Goal: Task Accomplishment & Management: Use online tool/utility

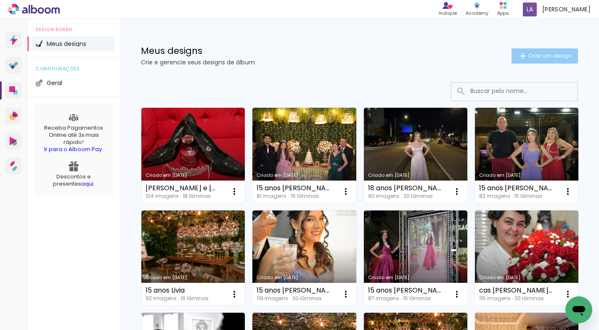
click at [547, 55] on span "Criar um design" at bounding box center [550, 55] width 44 height 5
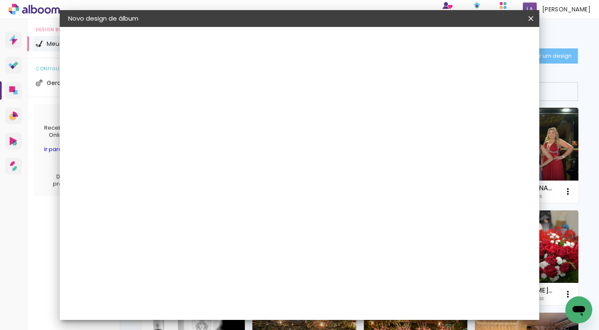
click at [206, 113] on input at bounding box center [206, 112] width 0 height 13
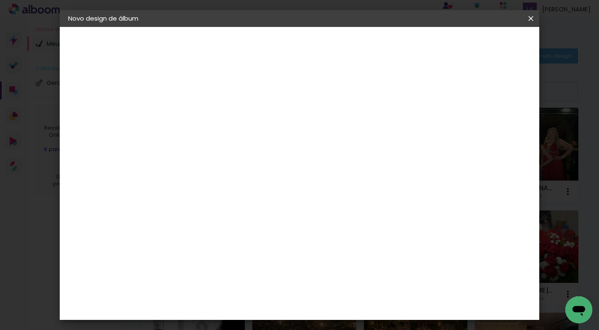
type input "cas [PERSON_NAME] e [PERSON_NAME]"
type paper-input "cas [PERSON_NAME] e [PERSON_NAME]"
click at [0, 0] on slot "Avançar" at bounding box center [0, 0] width 0 height 0
click at [0, 0] on slot "Tamanho Livre" at bounding box center [0, 0] width 0 height 0
click at [0, 0] on slot "Avançar" at bounding box center [0, 0] width 0 height 0
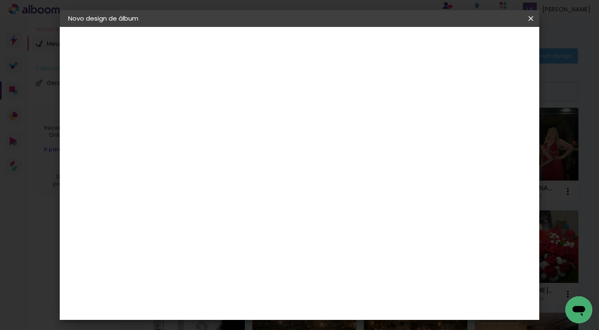
scroll to position [80, 0]
drag, startPoint x: 358, startPoint y: 239, endPoint x: 346, endPoint y: 237, distance: 11.6
click at [346, 237] on div "60" at bounding box center [351, 237] width 32 height 13
drag, startPoint x: 356, startPoint y: 237, endPoint x: 323, endPoint y: 237, distance: 33.7
click at [323, 237] on div "cm" at bounding box center [351, 237] width 263 height 29
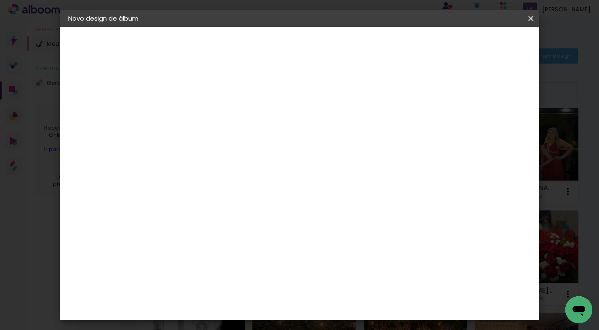
scroll to position [231, 0]
type input "40,8"
type paper-input "40,8"
drag, startPoint x: 189, startPoint y: 252, endPoint x: 174, endPoint y: 252, distance: 15.6
click at [174, 252] on input "30" at bounding box center [179, 253] width 22 height 13
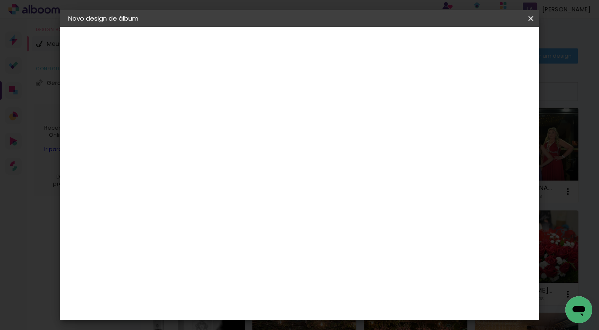
scroll to position [124, 0]
type input "25,4"
type paper-input "25,4"
click at [356, 304] on input "40,8" at bounding box center [346, 304] width 22 height 13
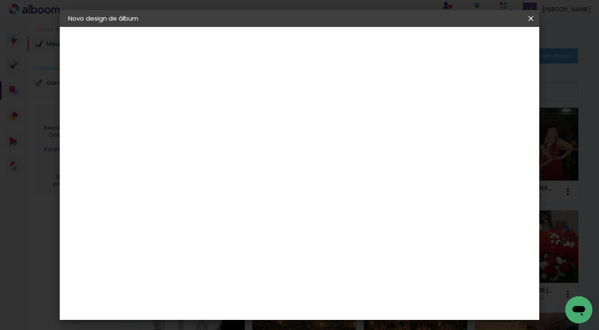
type input "40,6"
type paper-input "40,6"
click at [478, 44] on span "Iniciar design" at bounding box center [459, 45] width 38 height 6
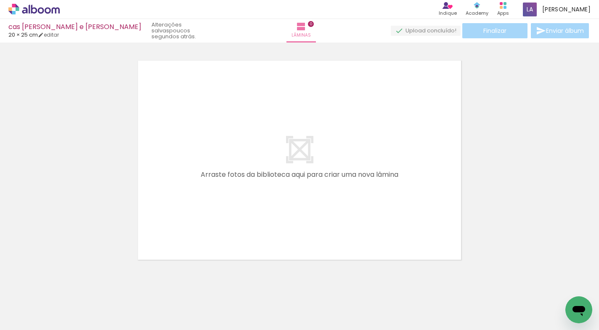
click at [93, 303] on div at bounding box center [84, 302] width 30 height 42
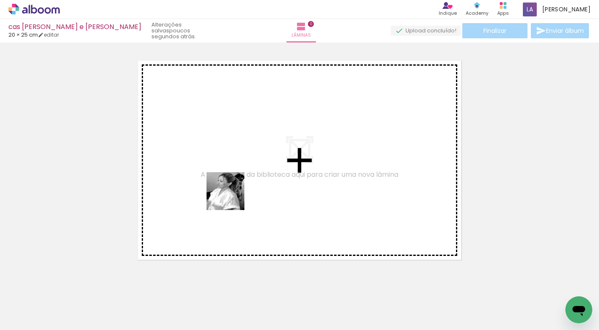
drag, startPoint x: 90, startPoint y: 303, endPoint x: 233, endPoint y: 197, distance: 177.8
click at [233, 197] on quentale-workspace at bounding box center [299, 165] width 599 height 330
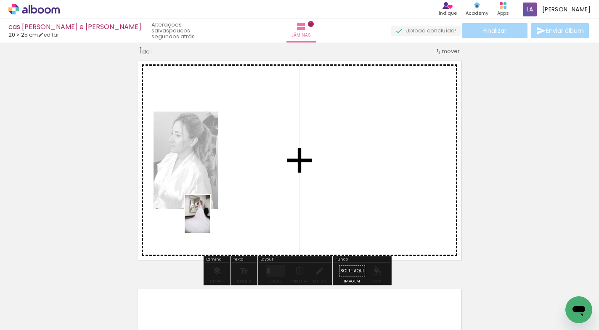
drag, startPoint x: 136, startPoint y: 302, endPoint x: 210, endPoint y: 220, distance: 109.9
click at [210, 220] on quentale-workspace at bounding box center [299, 165] width 599 height 330
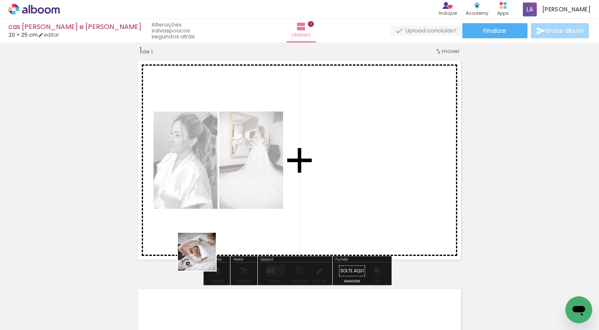
drag, startPoint x: 181, startPoint y: 304, endPoint x: 227, endPoint y: 240, distance: 78.7
click at [227, 240] on quentale-workspace at bounding box center [299, 165] width 599 height 330
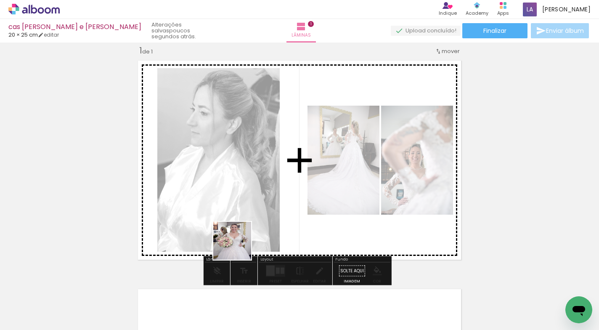
drag, startPoint x: 229, startPoint y: 305, endPoint x: 260, endPoint y: 231, distance: 80.0
click at [260, 231] on quentale-workspace at bounding box center [299, 165] width 599 height 330
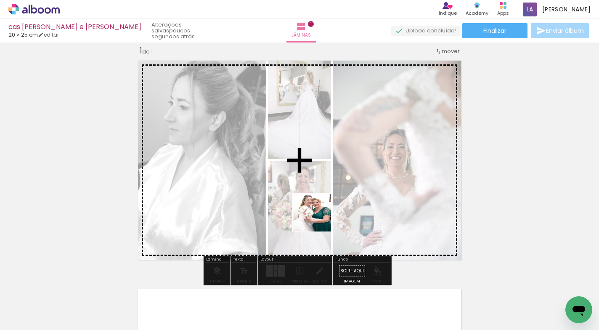
drag, startPoint x: 281, startPoint y: 308, endPoint x: 321, endPoint y: 219, distance: 97.2
click at [321, 219] on quentale-workspace at bounding box center [299, 165] width 599 height 330
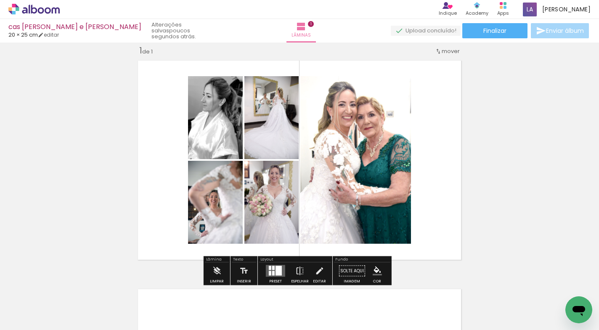
click at [518, 146] on div "Inserir lâmina 1 de 1" at bounding box center [299, 263] width 599 height 457
click at [273, 269] on div at bounding box center [273, 268] width 3 height 4
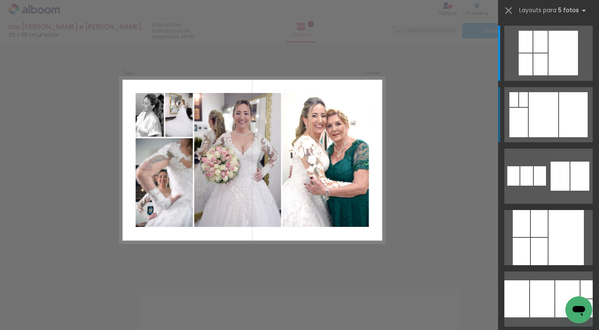
click at [559, 126] on div at bounding box center [573, 114] width 29 height 45
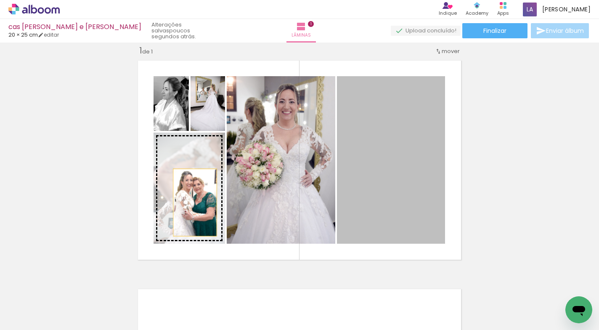
drag, startPoint x: 375, startPoint y: 170, endPoint x: 192, endPoint y: 202, distance: 185.5
click at [0, 0] on slot at bounding box center [0, 0] width 0 height 0
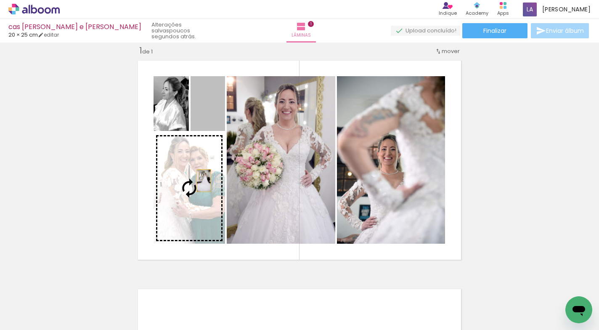
drag, startPoint x: 207, startPoint y: 115, endPoint x: 201, endPoint y: 181, distance: 66.3
click at [0, 0] on slot at bounding box center [0, 0] width 0 height 0
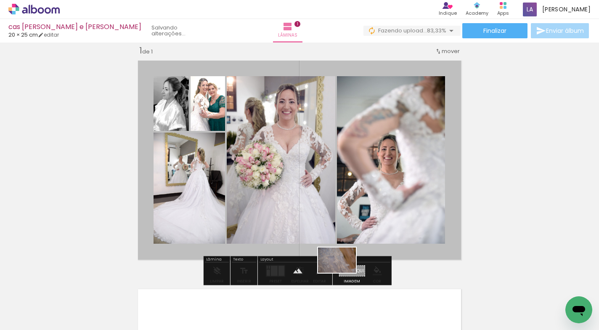
drag, startPoint x: 316, startPoint y: 304, endPoint x: 343, endPoint y: 273, distance: 41.8
click at [343, 273] on quentale-workspace at bounding box center [299, 165] width 599 height 330
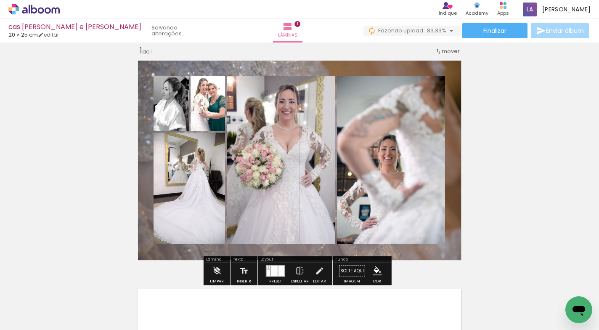
click at [411, 250] on quentale-layouter at bounding box center [300, 159] width 332 height 207
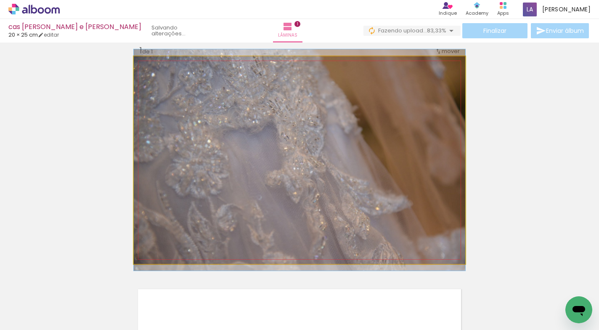
click at [409, 248] on quentale-photo at bounding box center [300, 159] width 332 height 207
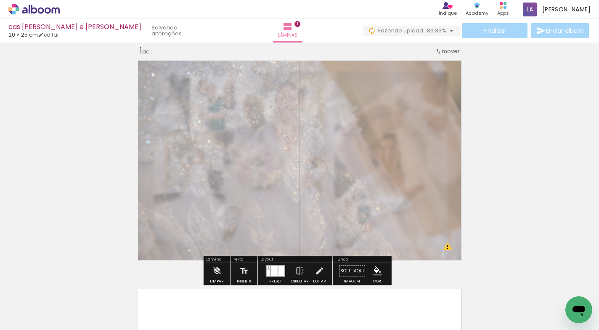
drag, startPoint x: 254, startPoint y: 78, endPoint x: 241, endPoint y: 81, distance: 13.8
type paper-slider "55"
click at [241, 81] on div at bounding box center [242, 77] width 13 height 13
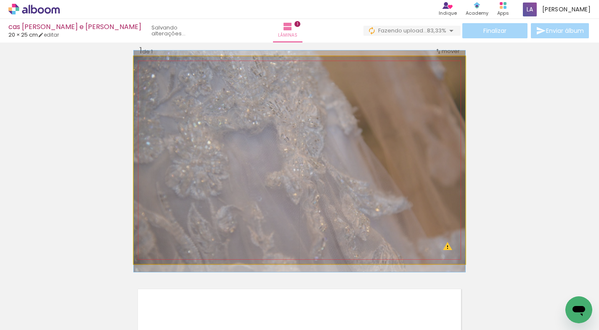
drag, startPoint x: 216, startPoint y: 146, endPoint x: 208, endPoint y: 82, distance: 64.0
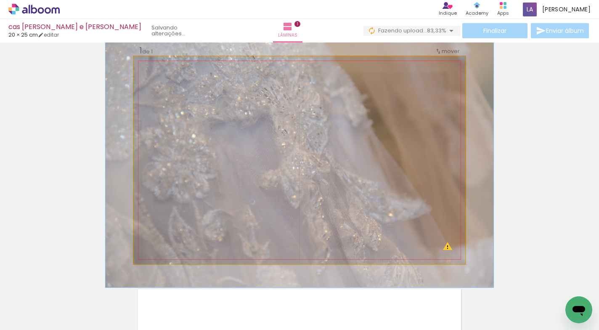
drag, startPoint x: 165, startPoint y: 78, endPoint x: 169, endPoint y: 78, distance: 4.6
type paper-slider "117"
click at [169, 78] on div at bounding box center [171, 78] width 8 height 8
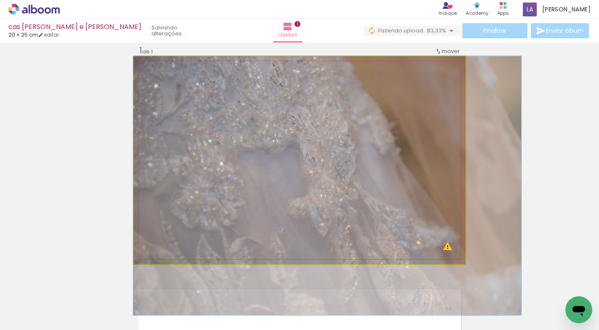
drag, startPoint x: 219, startPoint y: 153, endPoint x: 290, endPoint y: 182, distance: 76.4
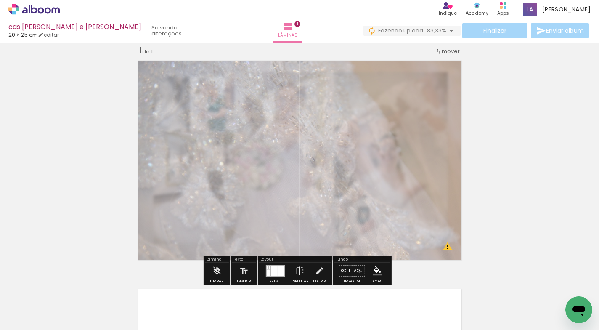
click at [510, 132] on div "Inserir lâmina 1 de 1 O Designbox precisará aumentar a sua imagem em 438% para …" at bounding box center [299, 263] width 599 height 457
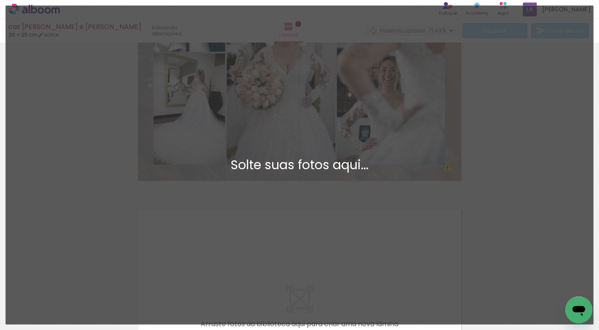
click at [393, 212] on div "Adicionar Fotos Solte suas fotos aqui..." at bounding box center [299, 165] width 587 height 318
click at [482, 199] on div "Adicionar Fotos Solte suas fotos aqui..." at bounding box center [299, 165] width 587 height 318
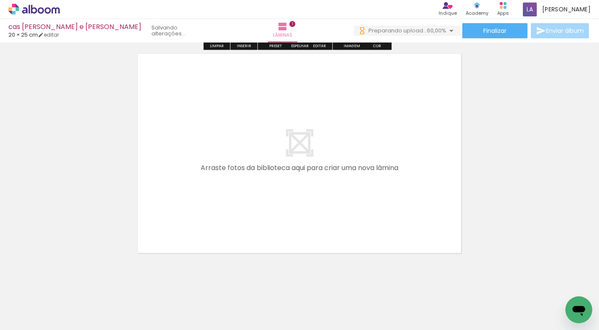
scroll to position [255, 0]
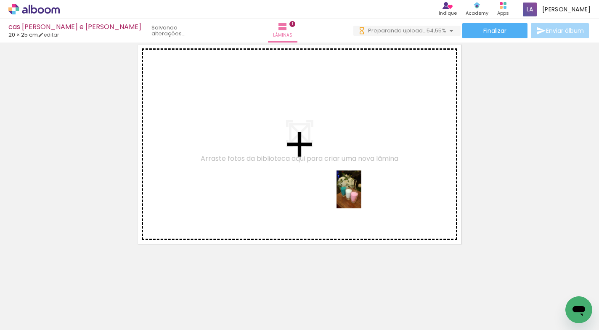
drag, startPoint x: 369, startPoint y: 302, endPoint x: 362, endPoint y: 197, distance: 105.4
click at [362, 197] on quentale-workspace at bounding box center [299, 165] width 599 height 330
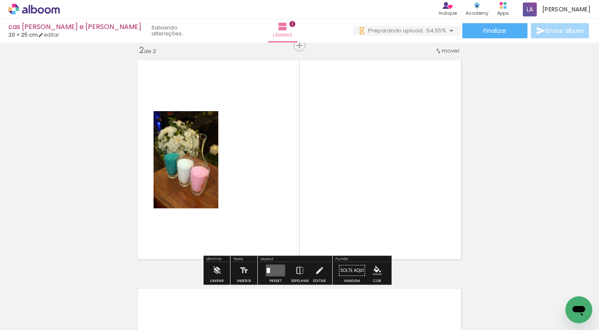
scroll to position [239, 0]
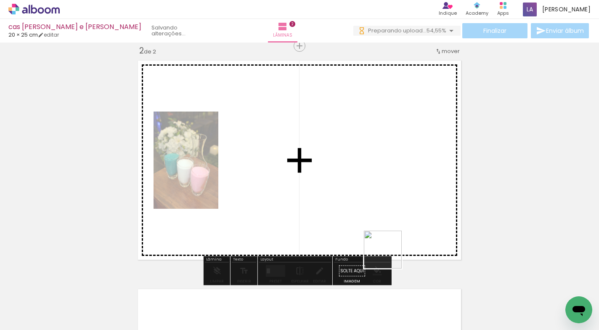
drag, startPoint x: 406, startPoint y: 291, endPoint x: 384, endPoint y: 205, distance: 89.1
click at [384, 205] on quentale-workspace at bounding box center [299, 165] width 599 height 330
drag, startPoint x: 448, startPoint y: 287, endPoint x: 357, endPoint y: 199, distance: 127.1
click at [357, 199] on quentale-workspace at bounding box center [299, 165] width 599 height 330
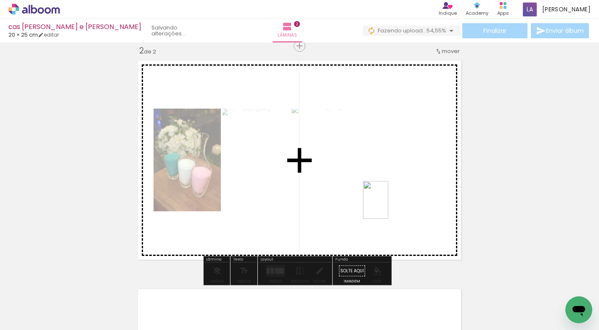
drag, startPoint x: 511, startPoint y: 297, endPoint x: 390, endPoint y: 209, distance: 149.6
click at [390, 209] on quentale-workspace at bounding box center [299, 165] width 599 height 330
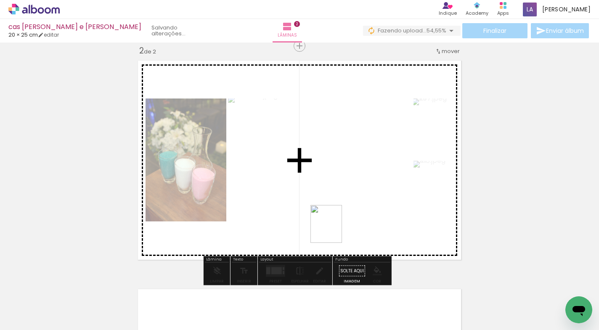
drag, startPoint x: 492, startPoint y: 300, endPoint x: 332, endPoint y: 222, distance: 178.6
click at [332, 222] on quentale-workspace at bounding box center [299, 165] width 599 height 330
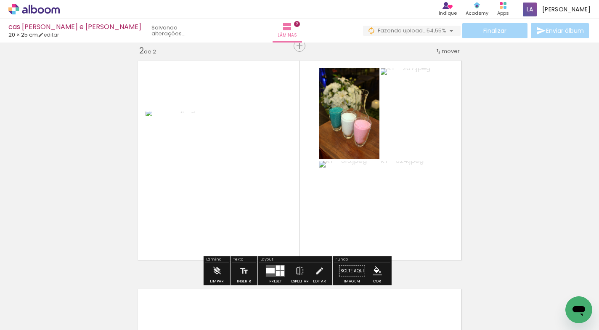
click at [271, 271] on div at bounding box center [270, 270] width 8 height 5
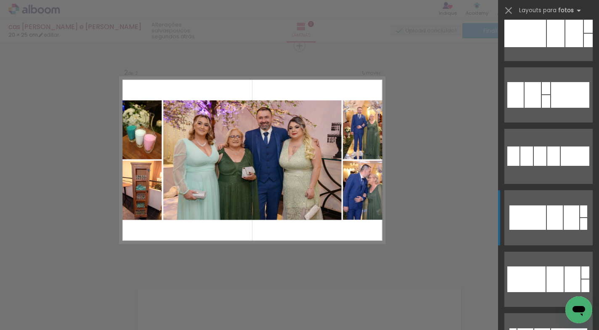
scroll to position [1498, 0]
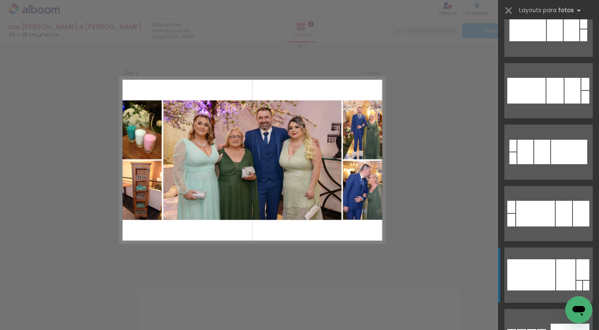
click at [527, 275] on div at bounding box center [531, 274] width 48 height 31
click at [507, 11] on iron-icon at bounding box center [509, 11] width 12 height 12
click at [454, 112] on div "Confirmar Cancelar" at bounding box center [299, 156] width 599 height 706
click at [454, 105] on div "Confirmar Cancelar" at bounding box center [299, 156] width 599 height 706
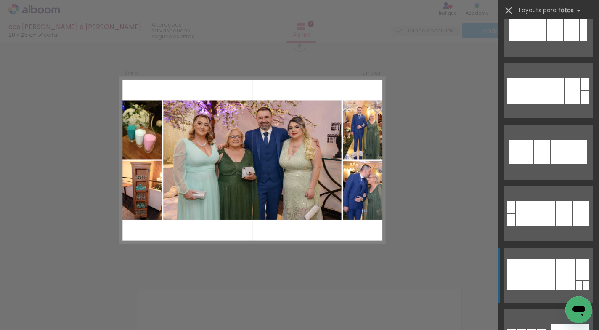
click at [508, 9] on iron-icon at bounding box center [509, 11] width 12 height 12
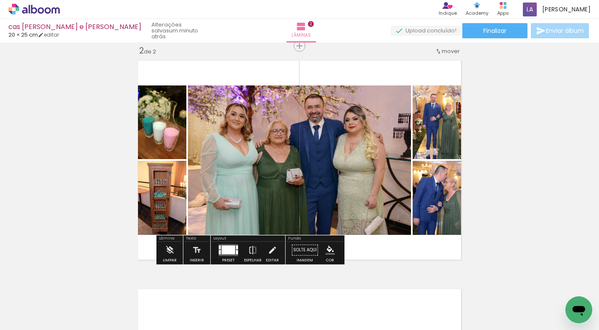
click at [222, 251] on div at bounding box center [228, 249] width 13 height 9
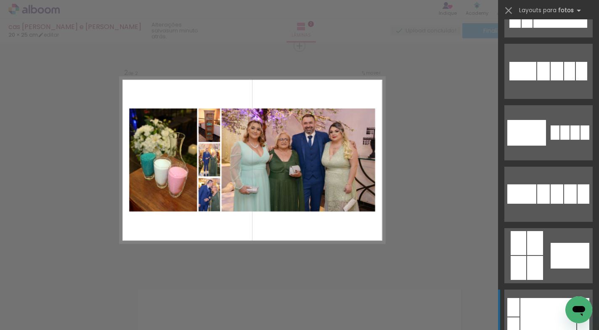
scroll to position [699, 0]
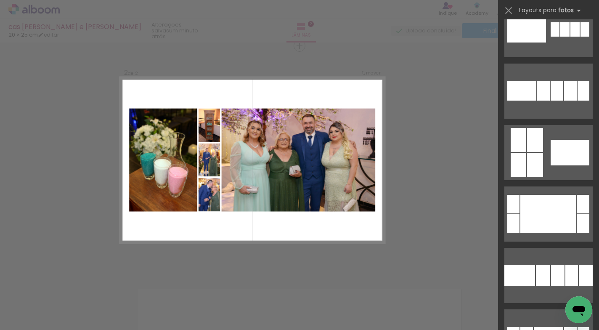
click at [461, 110] on div "Confirmar Cancelar" at bounding box center [299, 156] width 599 height 706
click at [509, 9] on iron-icon at bounding box center [509, 11] width 12 height 12
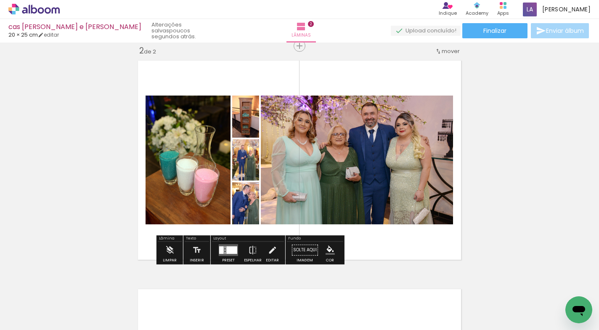
click at [541, 125] on div "Inserir lâmina 1 de 2 Inserir lâmina 2 de 2 O Designbox precisará aumentar a su…" at bounding box center [299, 149] width 599 height 686
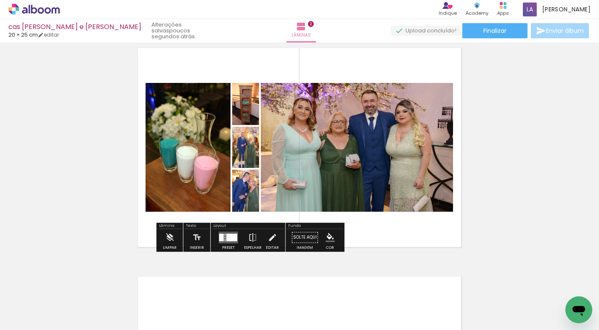
scroll to position [284, 0]
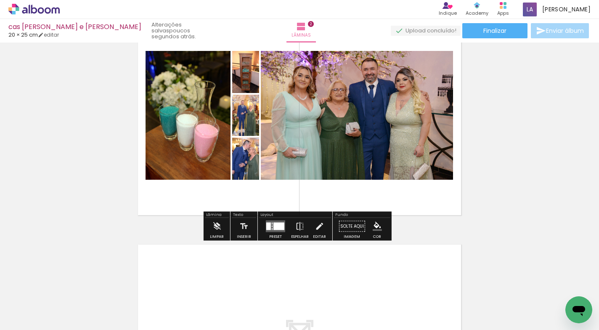
click at [506, 190] on div "Inserir lâmina 1 de 2 Inserir lâmina 2 de 2 O Designbox precisará aumentar a su…" at bounding box center [299, 105] width 599 height 686
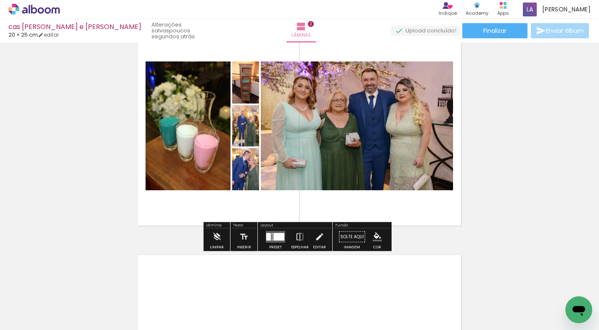
scroll to position [271, 0]
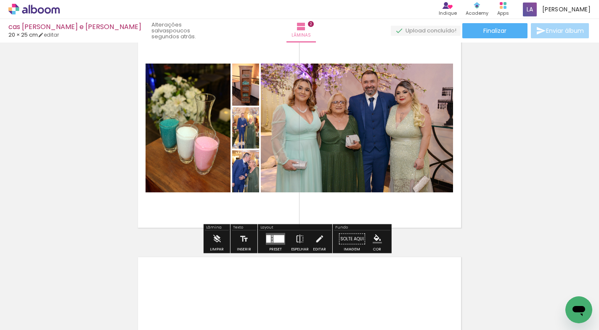
click at [276, 240] on div at bounding box center [279, 239] width 11 height 8
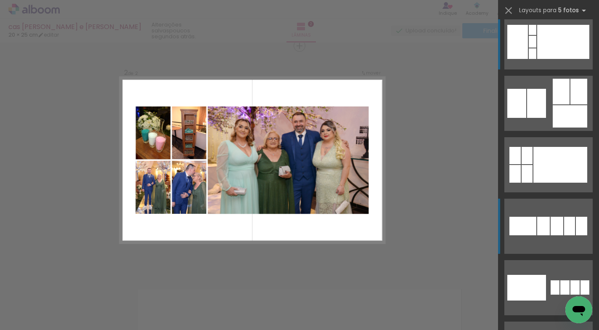
scroll to position [510, 0]
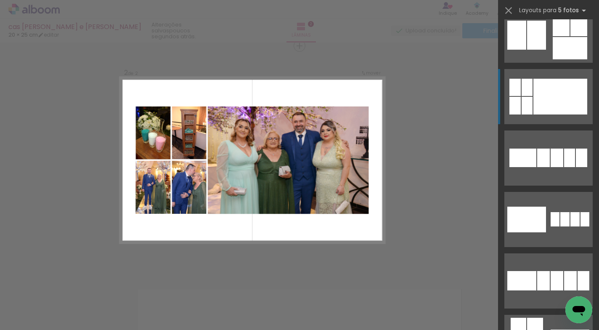
click at [553, 101] on div at bounding box center [561, 97] width 54 height 36
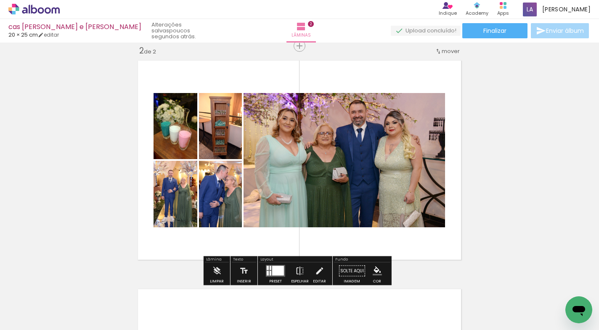
click at [279, 268] on div at bounding box center [278, 271] width 12 height 10
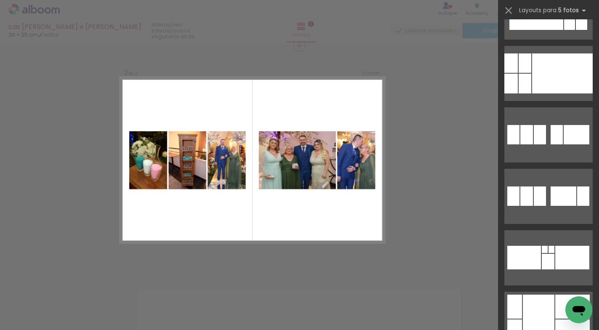
scroll to position [2450, 0]
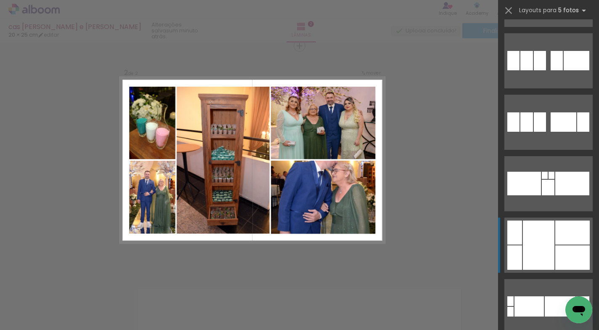
click at [552, 235] on quentale-layouter at bounding box center [549, 245] width 88 height 55
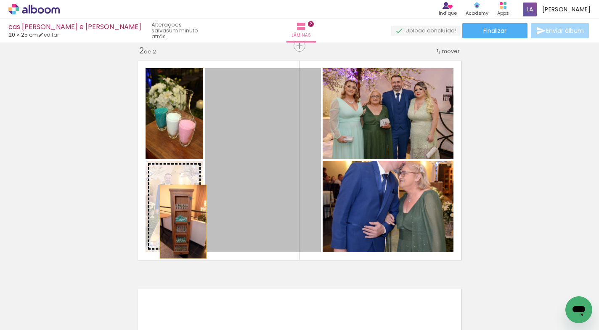
drag, startPoint x: 253, startPoint y: 196, endPoint x: 180, endPoint y: 222, distance: 77.2
click at [0, 0] on slot at bounding box center [0, 0] width 0 height 0
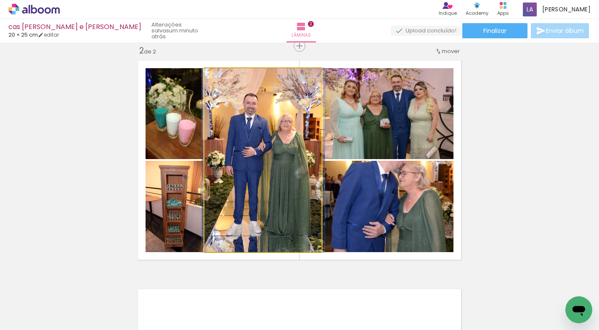
drag, startPoint x: 244, startPoint y: 189, endPoint x: 244, endPoint y: 177, distance: 12.6
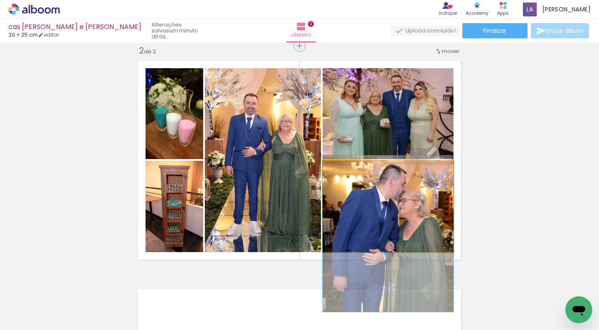
drag, startPoint x: 406, startPoint y: 191, endPoint x: 407, endPoint y: 218, distance: 27.4
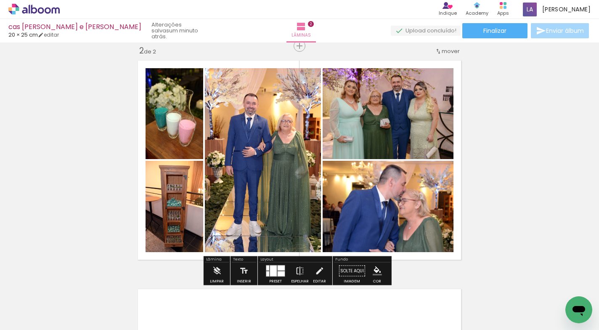
click at [527, 159] on div "Inserir lâmina 1 de 2 Inserir lâmina 2 de 2 O Designbox precisará aumentar a su…" at bounding box center [299, 149] width 599 height 686
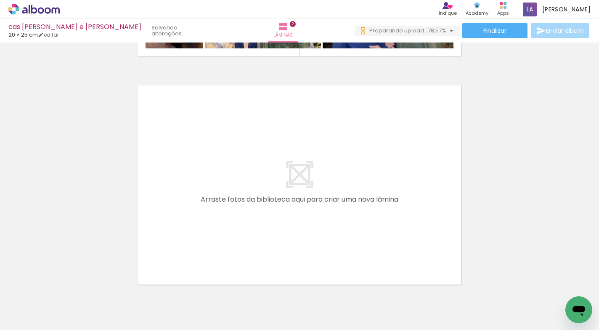
scroll to position [0, 0]
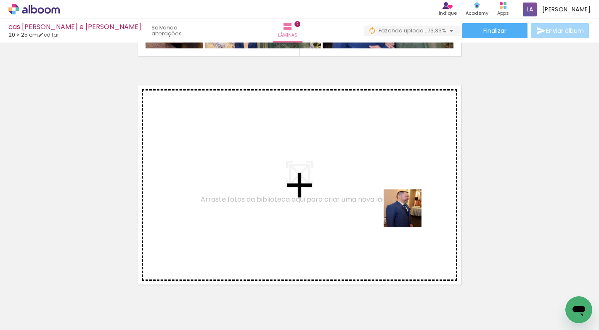
drag, startPoint x: 436, startPoint y: 295, endPoint x: 409, endPoint y: 214, distance: 85.4
click at [409, 214] on quentale-workspace at bounding box center [299, 165] width 599 height 330
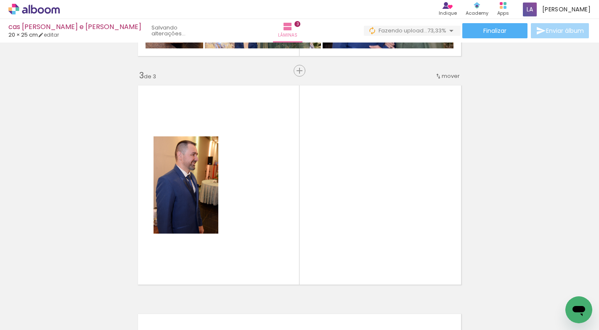
scroll to position [467, 0]
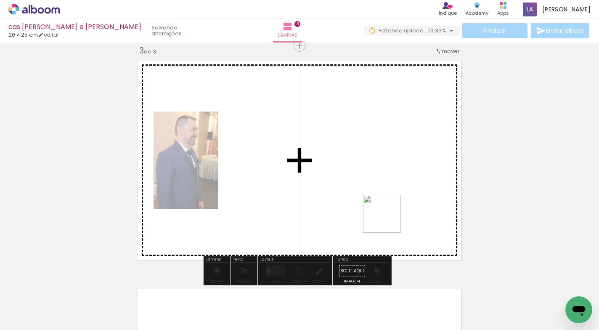
drag, startPoint x: 483, startPoint y: 297, endPoint x: 389, endPoint y: 221, distance: 121.8
click at [389, 221] on quentale-workspace at bounding box center [299, 165] width 599 height 330
drag, startPoint x: 528, startPoint y: 296, endPoint x: 568, endPoint y: 266, distance: 50.2
click at [390, 194] on quentale-workspace at bounding box center [299, 165] width 599 height 330
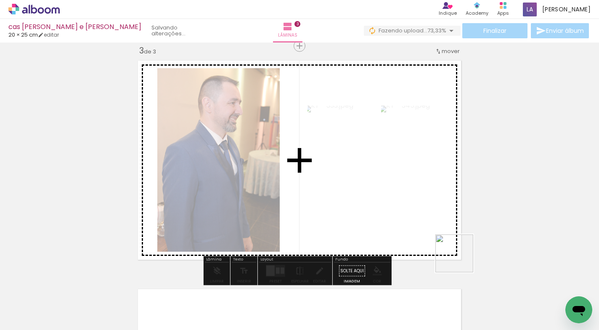
drag, startPoint x: 461, startPoint y: 260, endPoint x: 405, endPoint y: 207, distance: 76.2
click at [405, 207] on quentale-workspace at bounding box center [299, 165] width 599 height 330
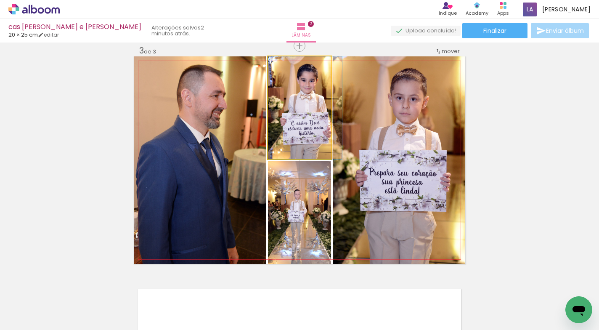
drag, startPoint x: 314, startPoint y: 127, endPoint x: 323, endPoint y: 127, distance: 8.4
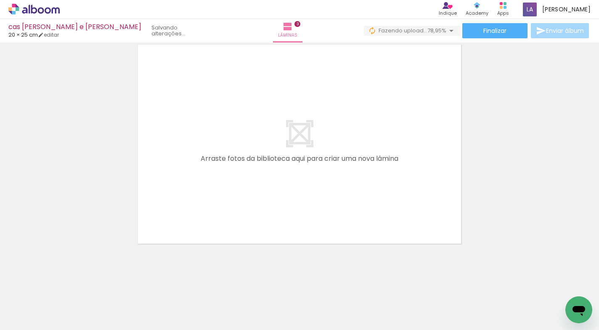
scroll to position [0, 0]
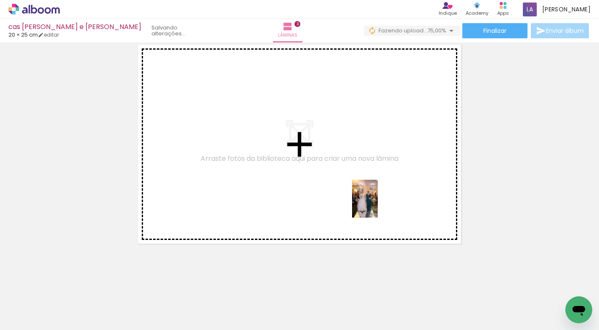
drag, startPoint x: 389, startPoint y: 308, endPoint x: 396, endPoint y: 266, distance: 41.9
click at [377, 206] on quentale-workspace at bounding box center [299, 165] width 599 height 330
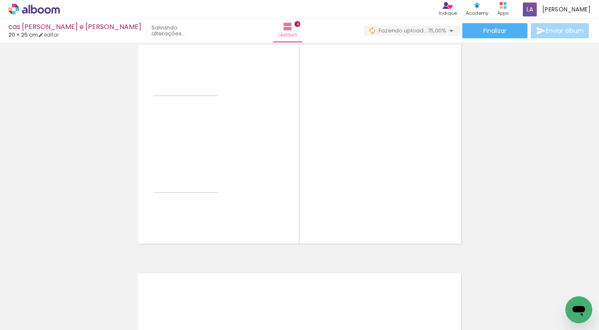
scroll to position [696, 0]
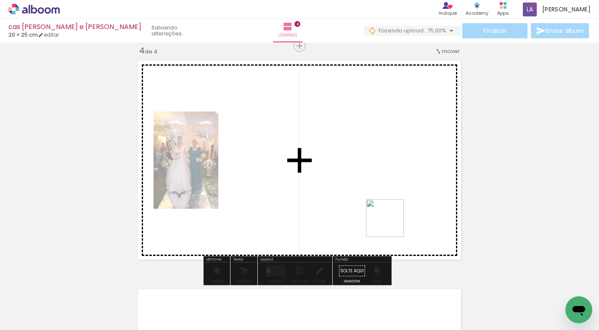
drag, startPoint x: 436, startPoint y: 306, endPoint x: 445, endPoint y: 256, distance: 50.8
click at [389, 204] on quentale-workspace at bounding box center [299, 165] width 599 height 330
drag, startPoint x: 481, startPoint y: 302, endPoint x: 508, endPoint y: 290, distance: 29.4
click at [372, 192] on quentale-workspace at bounding box center [299, 165] width 599 height 330
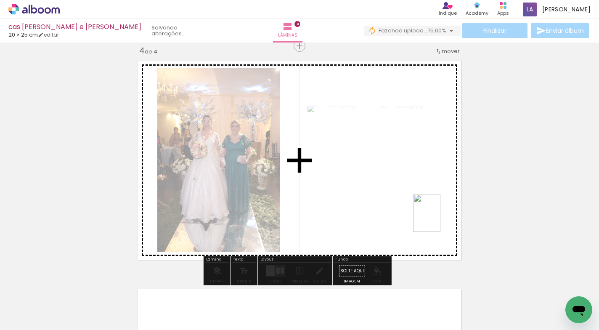
drag, startPoint x: 533, startPoint y: 304, endPoint x: 446, endPoint y: 220, distance: 120.8
click at [439, 220] on quentale-workspace at bounding box center [299, 165] width 599 height 330
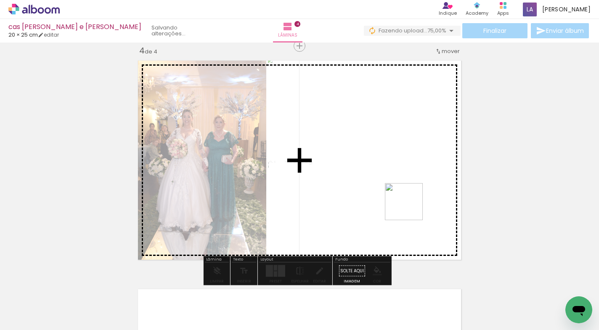
drag, startPoint x: 567, startPoint y: 287, endPoint x: 410, endPoint y: 209, distance: 175.4
click at [410, 209] on quentale-workspace at bounding box center [299, 165] width 599 height 330
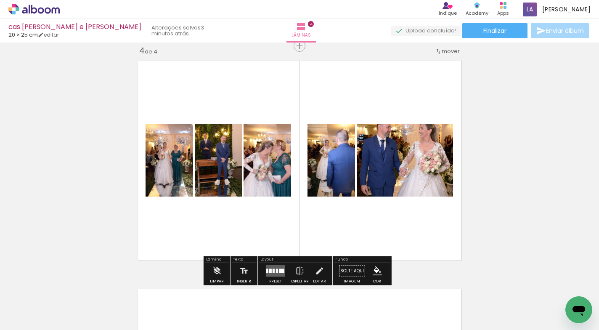
click at [273, 267] on quentale-layouter at bounding box center [275, 271] width 19 height 12
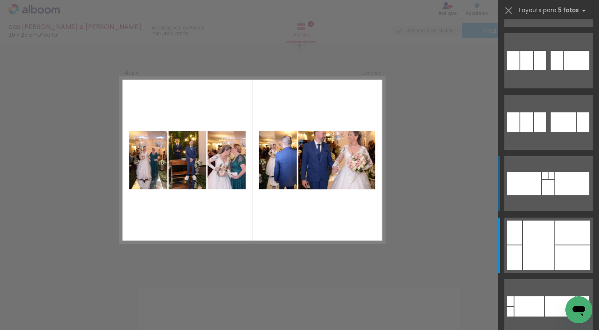
scroll to position [0, 0]
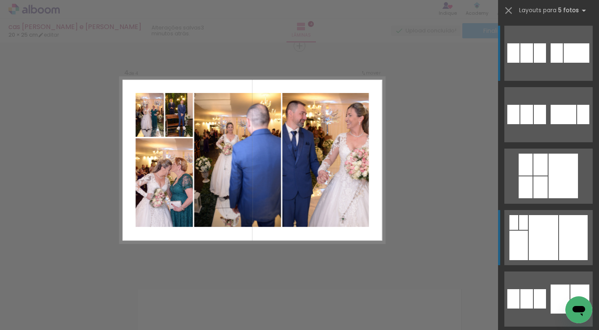
click at [548, 234] on div at bounding box center [543, 237] width 29 height 45
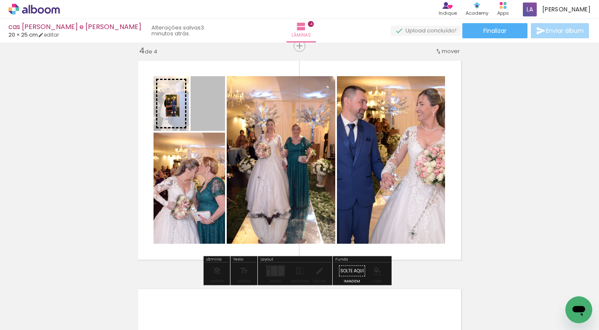
scroll to position [0, 406]
drag, startPoint x: 199, startPoint y: 107, endPoint x: 170, endPoint y: 106, distance: 29.9
click at [0, 0] on slot at bounding box center [0, 0] width 0 height 0
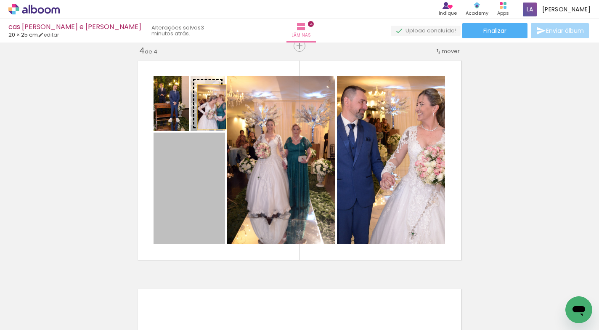
drag, startPoint x: 201, startPoint y: 157, endPoint x: 209, endPoint y: 107, distance: 49.9
click at [0, 0] on slot at bounding box center [0, 0] width 0 height 0
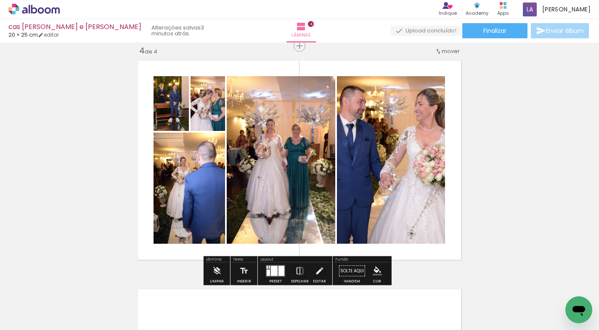
click at [271, 266] on div at bounding box center [274, 271] width 7 height 10
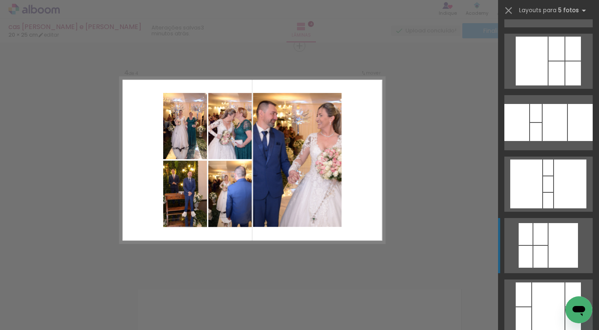
scroll to position [664, 0]
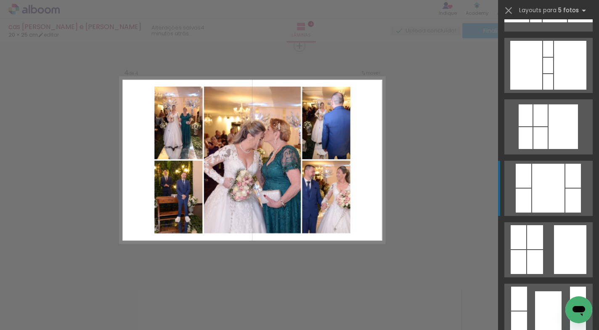
click at [566, 199] on div at bounding box center [574, 201] width 16 height 24
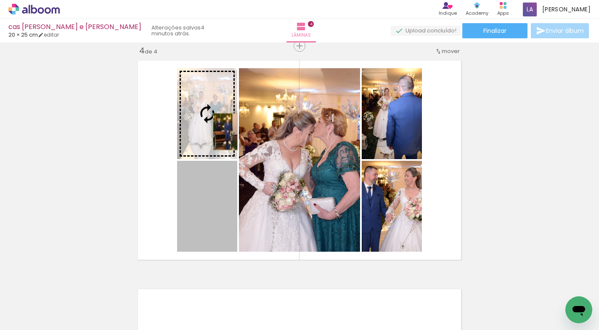
drag, startPoint x: 220, startPoint y: 197, endPoint x: 222, endPoint y: 132, distance: 65.7
click at [0, 0] on slot at bounding box center [0, 0] width 0 height 0
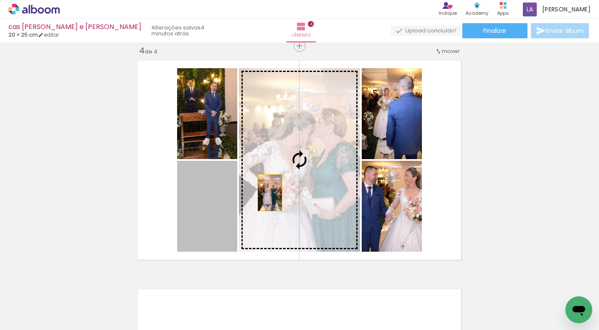
drag, startPoint x: 212, startPoint y: 205, endPoint x: 267, endPoint y: 193, distance: 56.1
click at [0, 0] on slot at bounding box center [0, 0] width 0 height 0
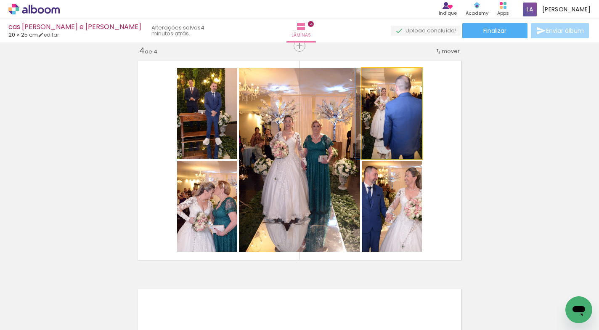
drag, startPoint x: 409, startPoint y: 135, endPoint x: 403, endPoint y: 135, distance: 5.5
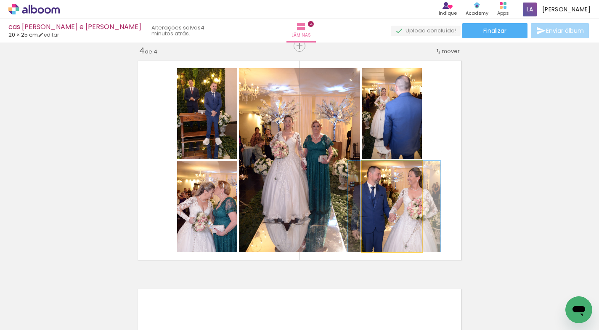
click at [406, 212] on quentale-photo at bounding box center [392, 206] width 60 height 91
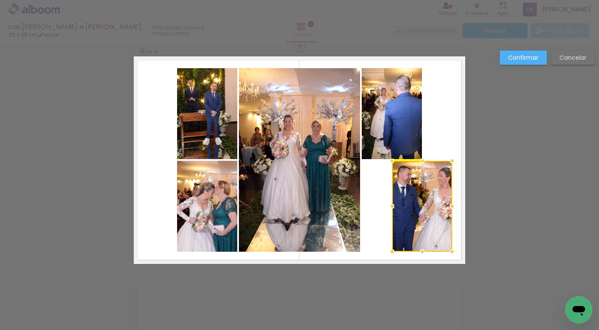
drag, startPoint x: 406, startPoint y: 213, endPoint x: 430, endPoint y: 209, distance: 24.4
click at [437, 212] on div at bounding box center [422, 206] width 60 height 91
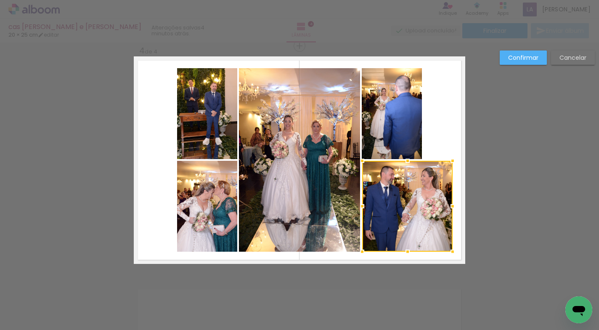
drag, startPoint x: 389, startPoint y: 206, endPoint x: 359, endPoint y: 209, distance: 30.5
click at [359, 209] on div at bounding box center [362, 206] width 17 height 17
click at [202, 217] on quentale-photo at bounding box center [207, 206] width 60 height 91
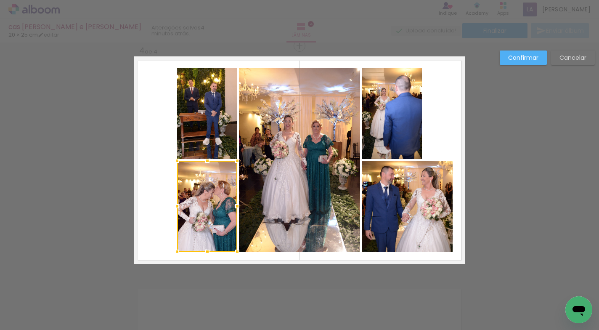
click at [388, 127] on quentale-photo at bounding box center [392, 113] width 60 height 91
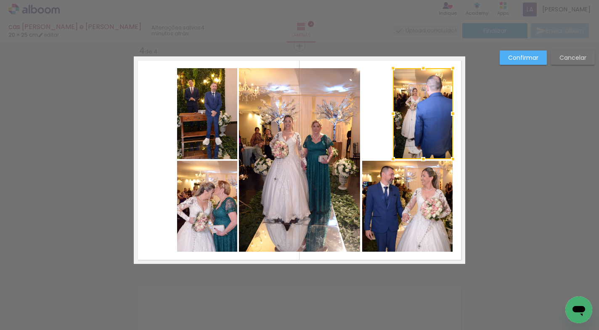
drag, startPoint x: 387, startPoint y: 129, endPoint x: 418, endPoint y: 132, distance: 31.3
click at [418, 132] on div at bounding box center [423, 113] width 60 height 91
click at [209, 203] on quentale-photo at bounding box center [207, 206] width 60 height 91
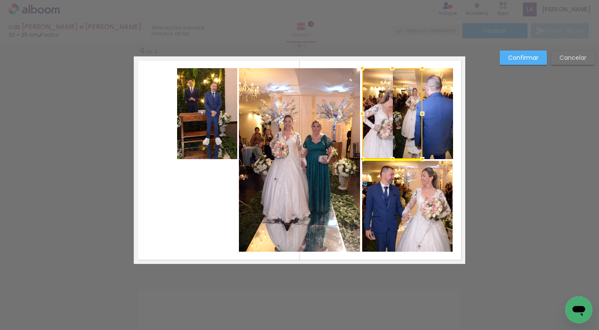
drag, startPoint x: 206, startPoint y: 206, endPoint x: 391, endPoint y: 114, distance: 206.8
click at [391, 114] on div at bounding box center [392, 113] width 60 height 91
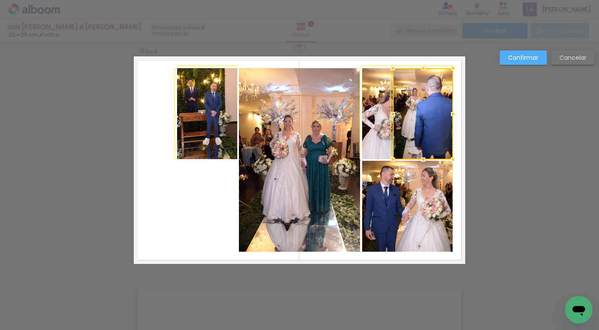
drag, startPoint x: 389, startPoint y: 158, endPoint x: 398, endPoint y: 154, distance: 10.2
click at [398, 154] on div at bounding box center [393, 159] width 17 height 17
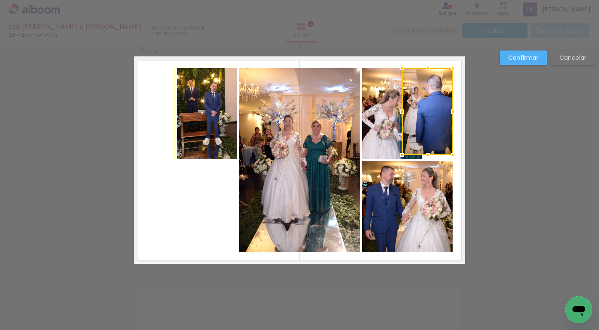
drag, startPoint x: 391, startPoint y: 159, endPoint x: 397, endPoint y: 150, distance: 11.1
click at [397, 150] on div at bounding box center [402, 154] width 17 height 17
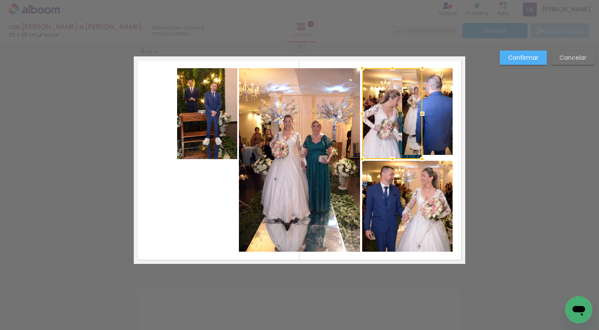
click at [383, 140] on div at bounding box center [392, 113] width 60 height 91
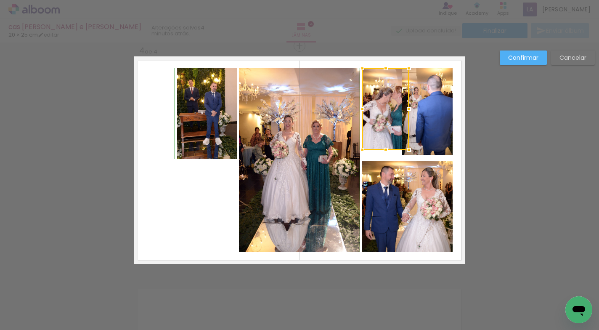
drag, startPoint x: 418, startPoint y: 159, endPoint x: 399, endPoint y: 162, distance: 19.2
click at [399, 162] on album-spread "4 de 4" at bounding box center [300, 159] width 332 height 207
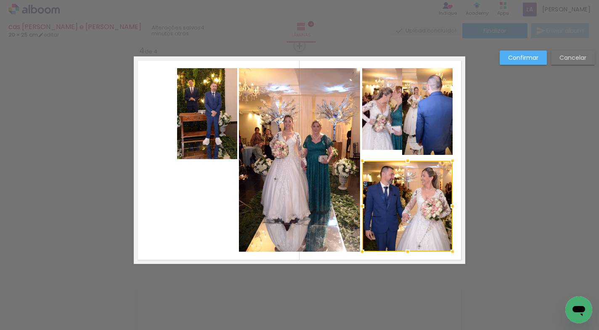
click at [454, 125] on quentale-layouter at bounding box center [300, 159] width 332 height 207
click at [433, 131] on quentale-photo at bounding box center [427, 111] width 51 height 87
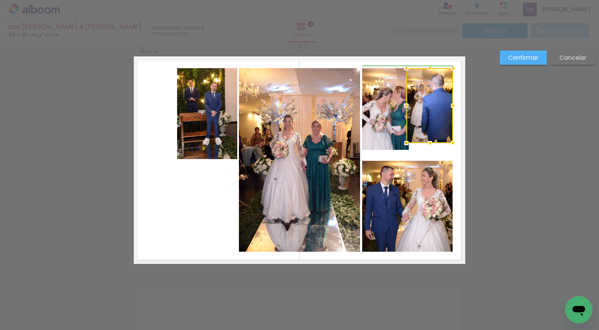
drag, startPoint x: 401, startPoint y: 152, endPoint x: 404, endPoint y: 139, distance: 12.8
click at [404, 139] on div at bounding box center [406, 143] width 17 height 17
click at [383, 133] on quentale-photo at bounding box center [385, 109] width 47 height 82
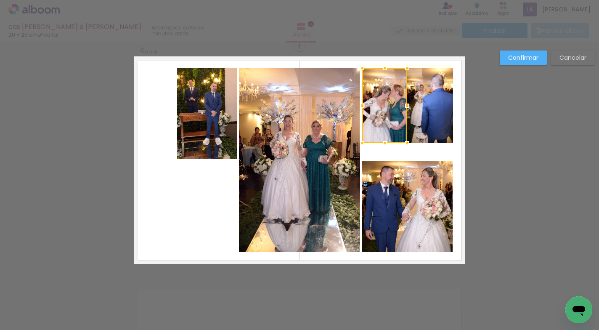
drag, startPoint x: 405, startPoint y: 149, endPoint x: 401, endPoint y: 145, distance: 5.4
click at [401, 145] on div at bounding box center [407, 143] width 17 height 17
click at [412, 149] on quentale-layouter at bounding box center [300, 159] width 332 height 207
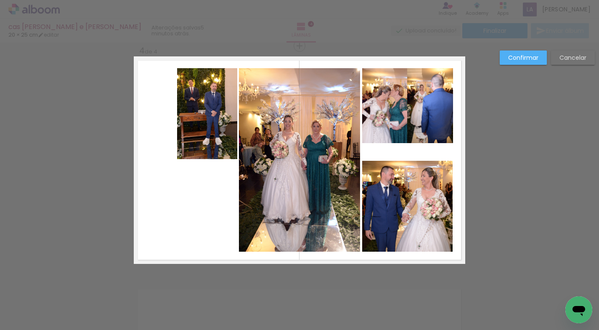
click at [386, 125] on quentale-photo at bounding box center [384, 105] width 45 height 75
click at [420, 117] on quentale-photo at bounding box center [429, 105] width 47 height 75
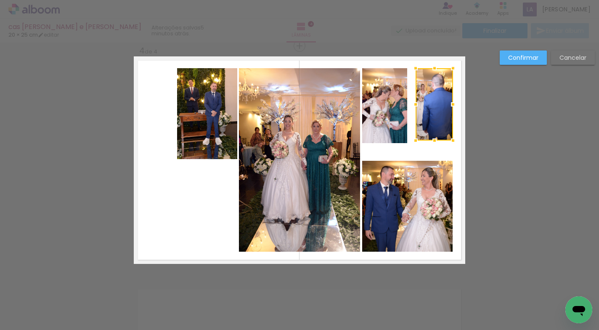
drag, startPoint x: 406, startPoint y: 143, endPoint x: 420, endPoint y: 137, distance: 14.7
click at [420, 137] on div at bounding box center [415, 140] width 17 height 17
click at [386, 133] on quentale-photo at bounding box center [384, 105] width 45 height 75
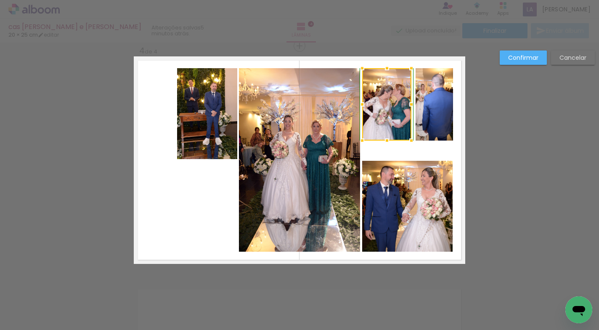
drag, startPoint x: 401, startPoint y: 141, endPoint x: 405, endPoint y: 138, distance: 5.4
click at [405, 138] on div at bounding box center [411, 140] width 17 height 17
click at [423, 151] on quentale-layouter at bounding box center [300, 159] width 332 height 207
click at [198, 137] on quentale-photo at bounding box center [207, 113] width 60 height 91
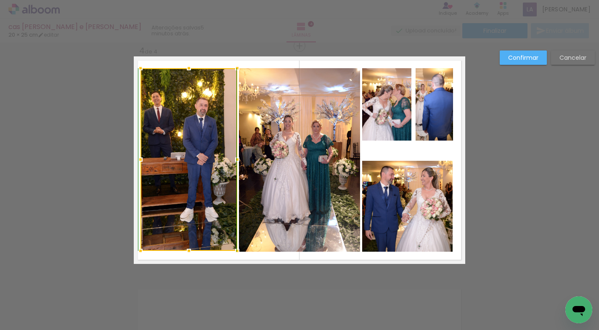
drag, startPoint x: 176, startPoint y: 160, endPoint x: 140, endPoint y: 252, distance: 99.5
click at [140, 252] on div at bounding box center [140, 250] width 17 height 17
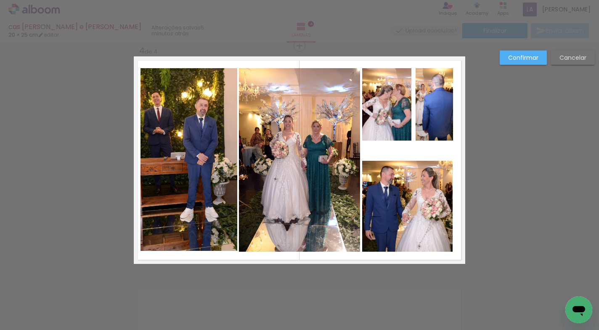
click at [0, 0] on slot "Confirmar" at bounding box center [0, 0] width 0 height 0
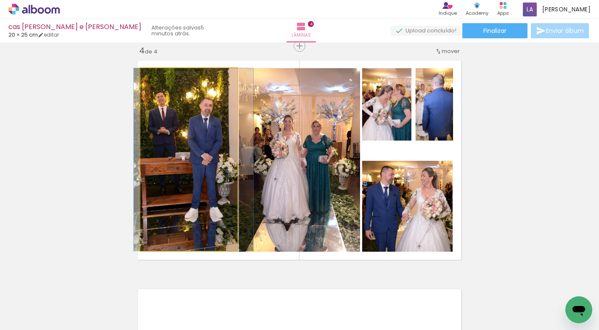
drag, startPoint x: 199, startPoint y: 170, endPoint x: 204, endPoint y: 170, distance: 4.6
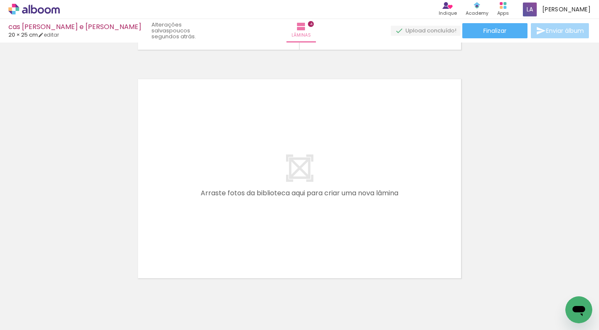
scroll to position [940, 0]
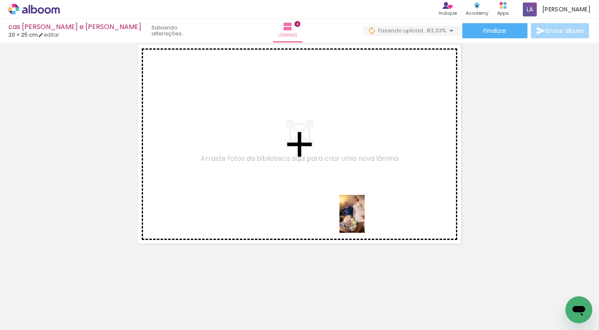
drag, startPoint x: 436, startPoint y: 305, endPoint x: 365, endPoint y: 220, distance: 110.6
click at [365, 220] on quentale-workspace at bounding box center [299, 165] width 599 height 330
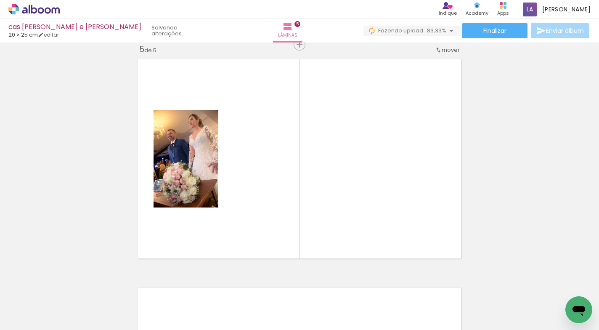
scroll to position [924, 0]
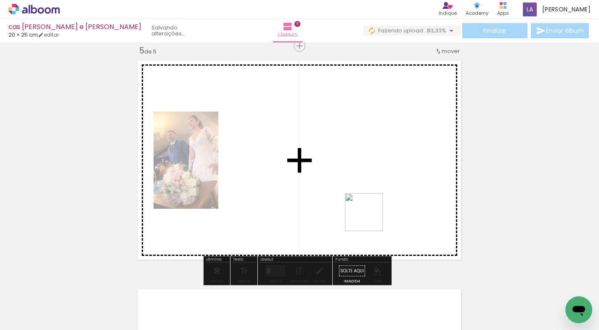
drag, startPoint x: 483, startPoint y: 310, endPoint x: 521, endPoint y: 286, distance: 45.4
click at [370, 218] on quentale-workspace at bounding box center [299, 165] width 599 height 330
drag, startPoint x: 479, startPoint y: 290, endPoint x: 573, endPoint y: 294, distance: 93.9
click at [372, 211] on quentale-workspace at bounding box center [299, 165] width 599 height 330
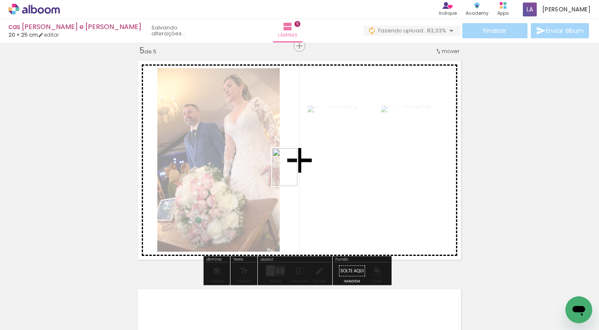
drag, startPoint x: 576, startPoint y: 290, endPoint x: 297, endPoint y: 174, distance: 301.6
click at [297, 174] on quentale-workspace at bounding box center [299, 165] width 599 height 330
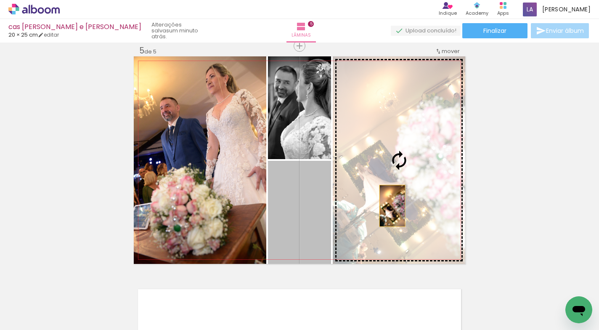
drag, startPoint x: 306, startPoint y: 217, endPoint x: 389, endPoint y: 206, distance: 84.1
click at [0, 0] on slot at bounding box center [0, 0] width 0 height 0
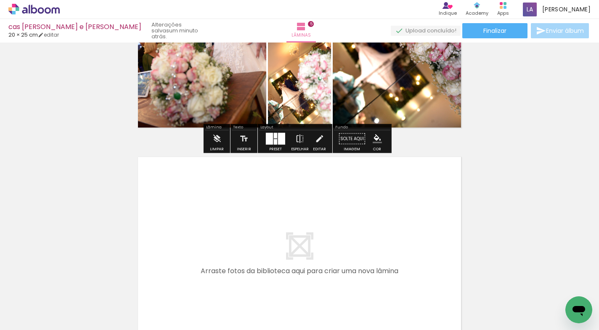
scroll to position [1080, 0]
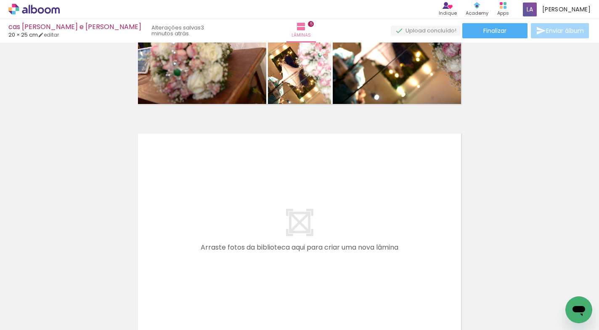
scroll to position [1150, 0]
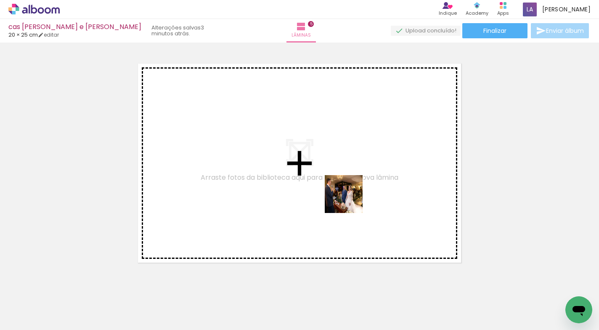
drag, startPoint x: 347, startPoint y: 307, endPoint x: 350, endPoint y: 201, distance: 106.5
click at [350, 201] on quentale-workspace at bounding box center [299, 165] width 599 height 330
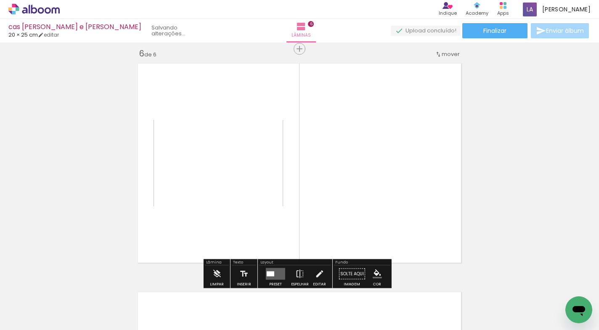
scroll to position [1153, 0]
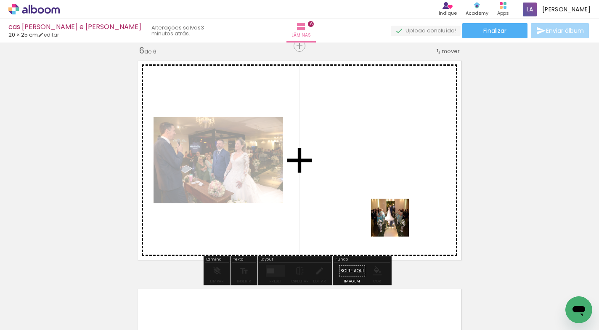
drag, startPoint x: 435, startPoint y: 303, endPoint x: 396, endPoint y: 210, distance: 100.1
click at [396, 210] on quentale-workspace at bounding box center [299, 165] width 599 height 330
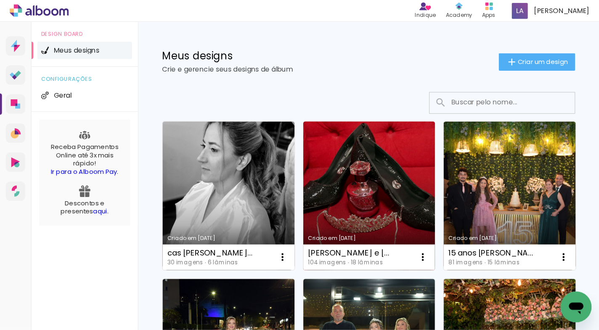
scroll to position [2, 0]
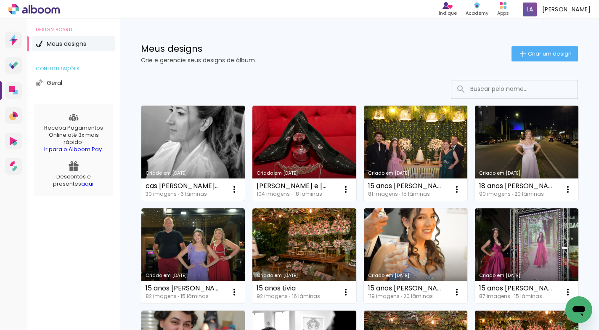
click at [170, 131] on link "Criado em 03/10/25" at bounding box center [193, 153] width 104 height 95
